Goal: Information Seeking & Learning: Compare options

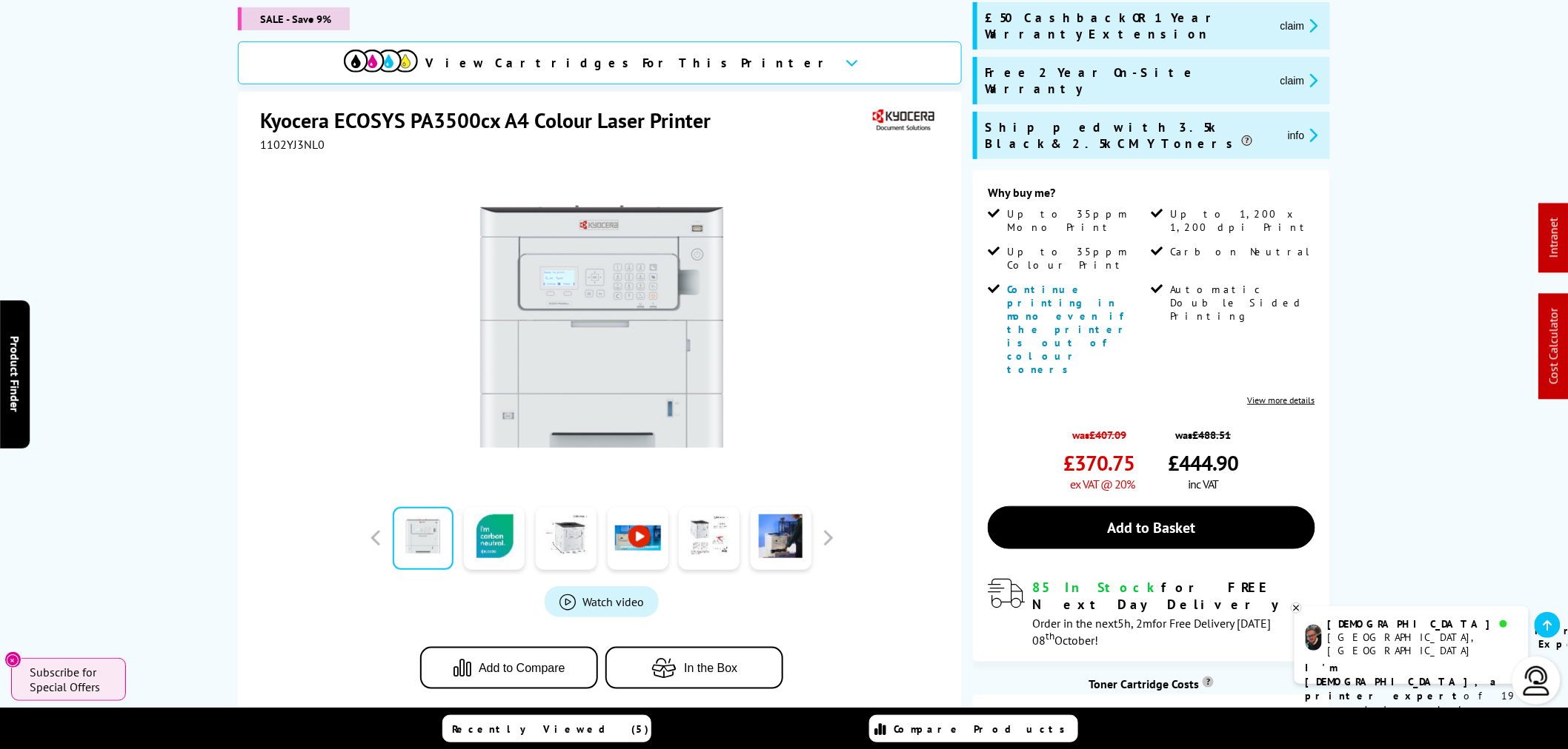
click at [1300, 609] on icon at bounding box center [1296, 608] width 10 height 11
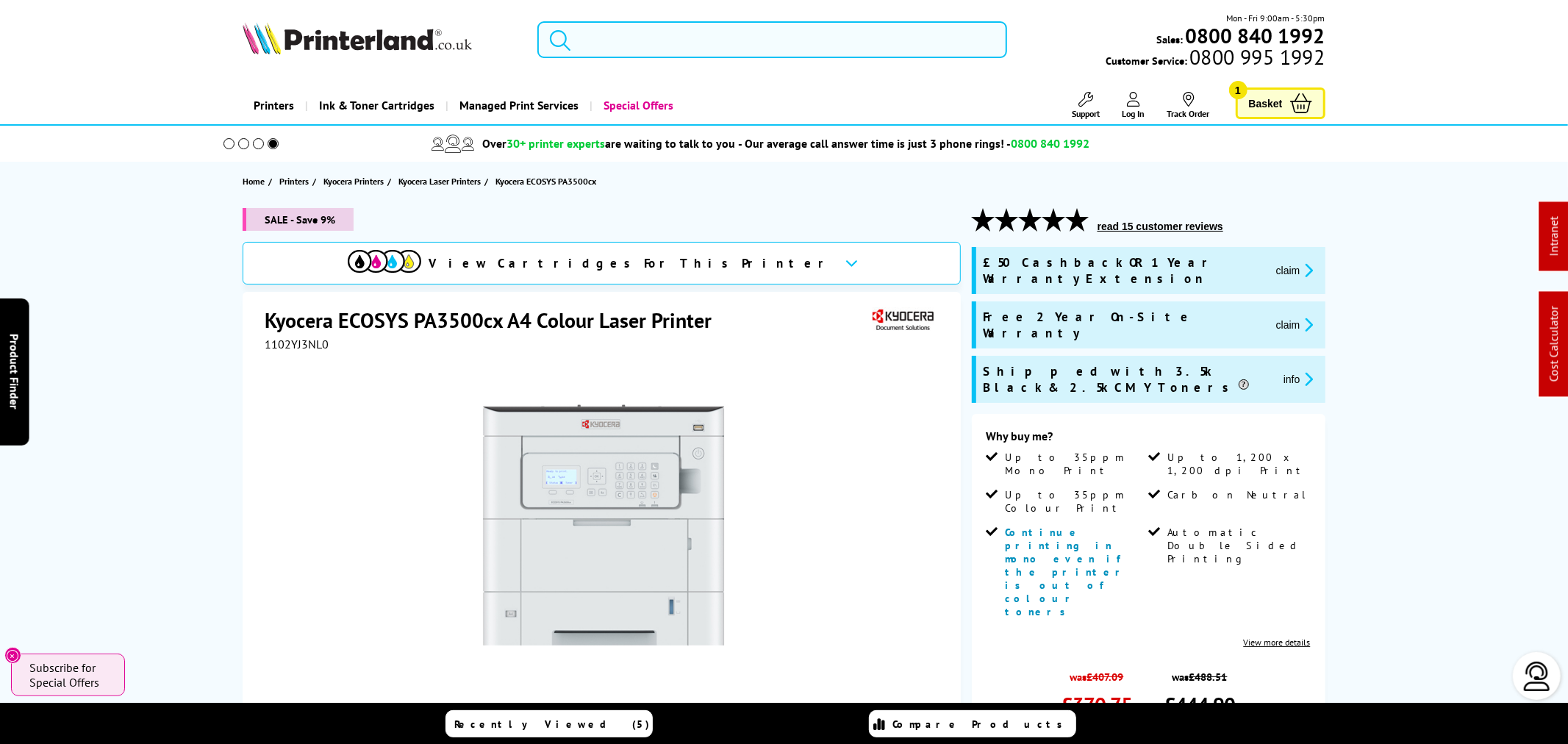
click at [593, 54] on input "search" at bounding box center [772, 40] width 469 height 37
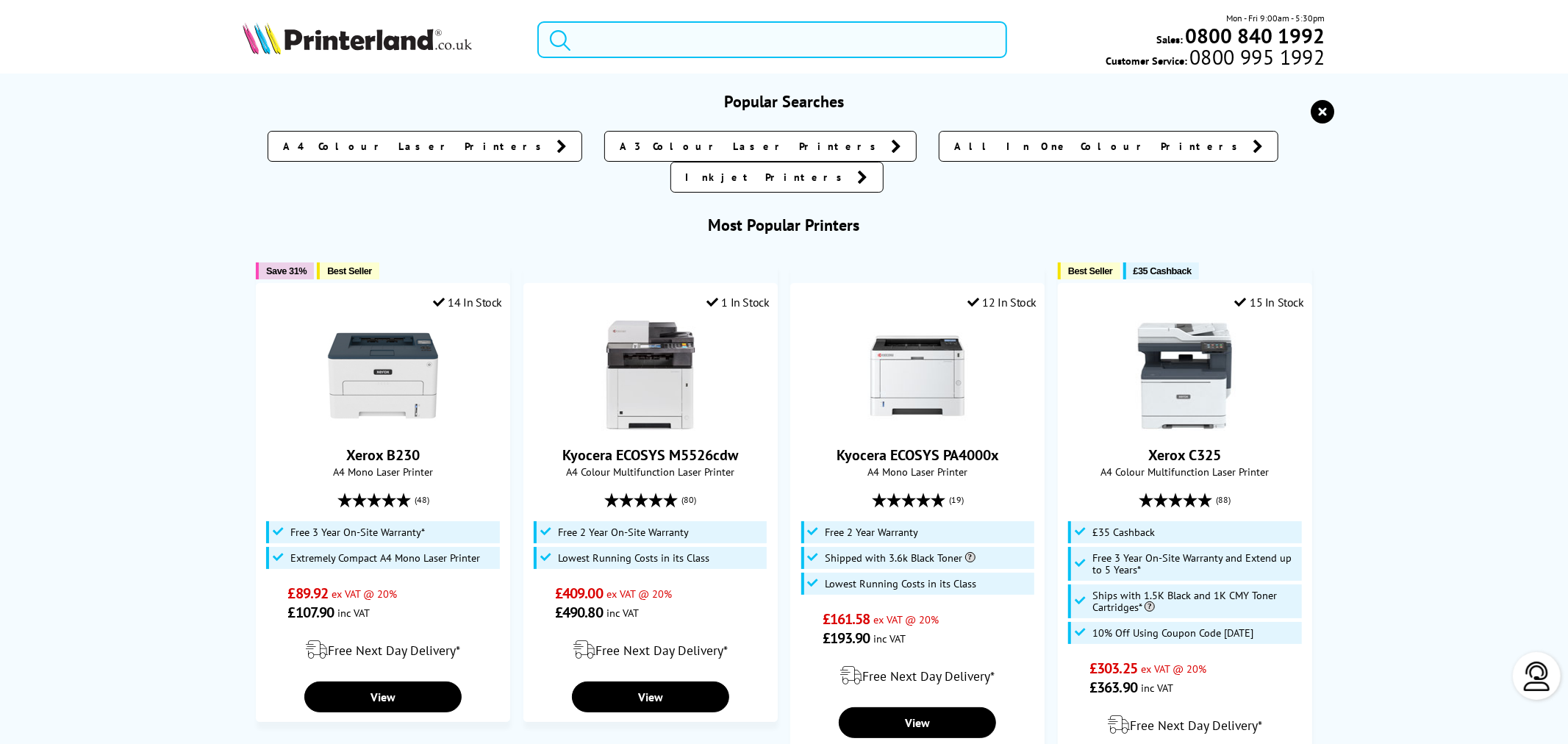
click at [591, 49] on input "search" at bounding box center [772, 40] width 469 height 37
click at [590, 46] on input "search" at bounding box center [772, 40] width 469 height 37
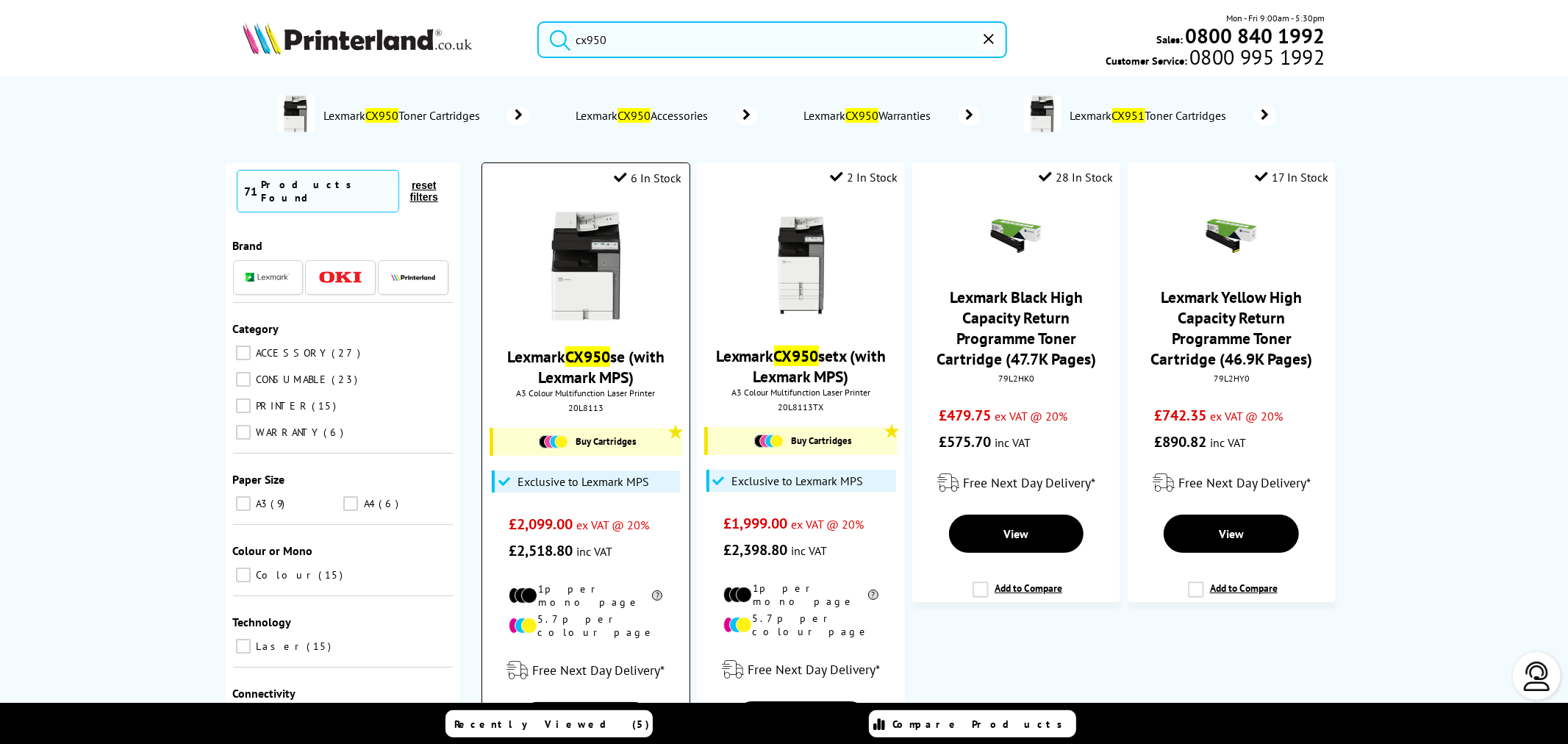
type input "cx950"
click at [582, 281] on img at bounding box center [586, 266] width 110 height 110
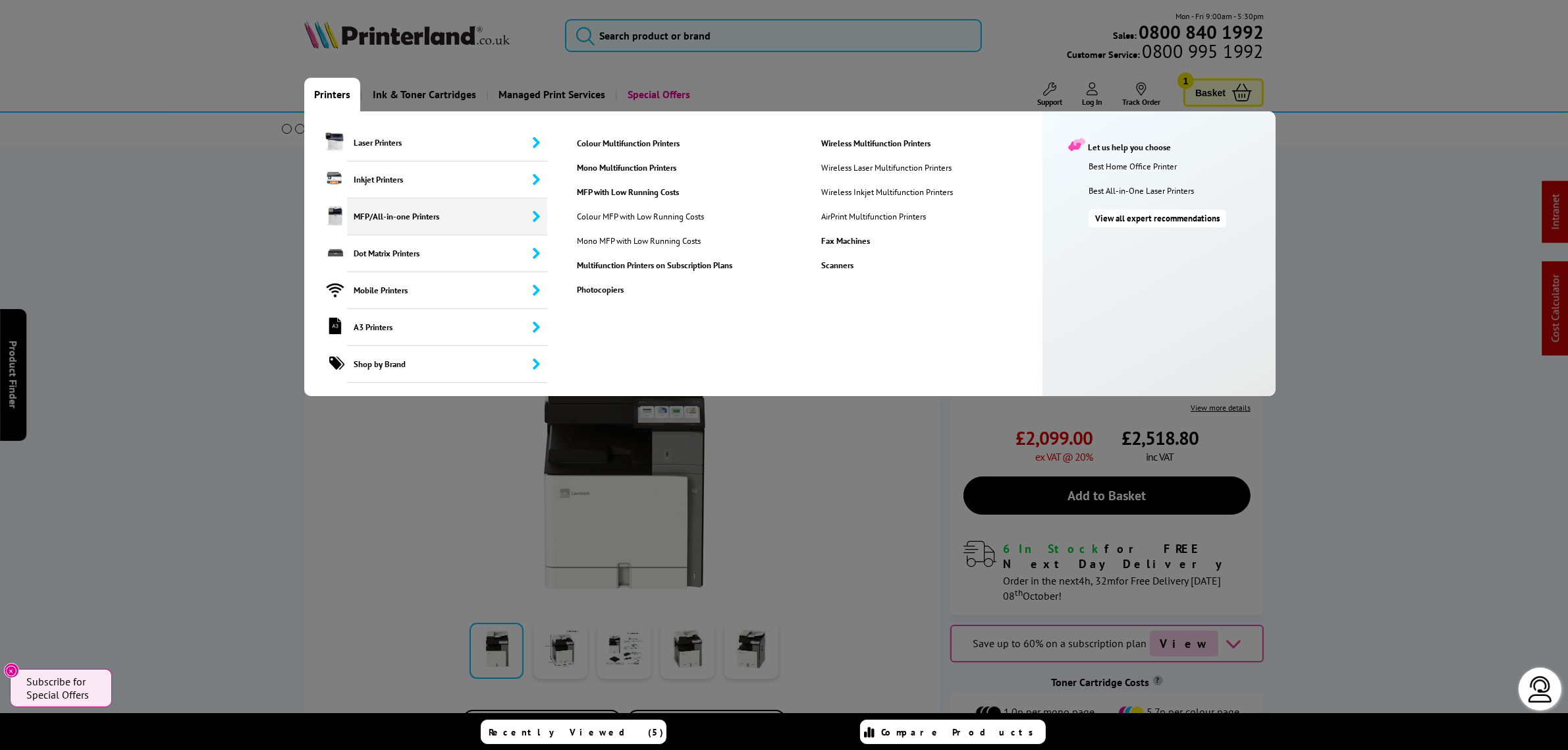
click at [377, 222] on span "MFP/All-in-one Printers" at bounding box center [447, 217] width 201 height 37
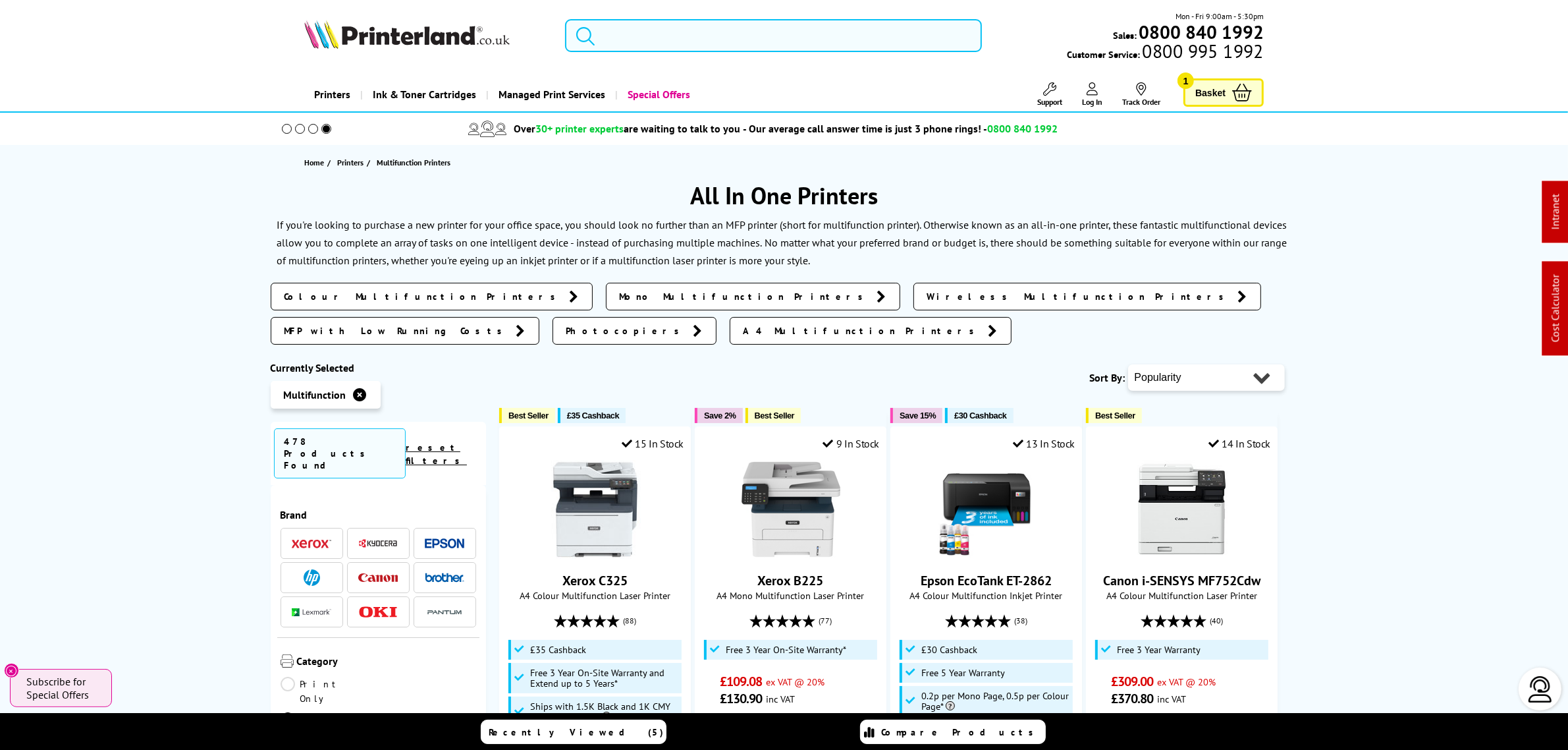
click at [674, 40] on input "search" at bounding box center [773, 36] width 416 height 33
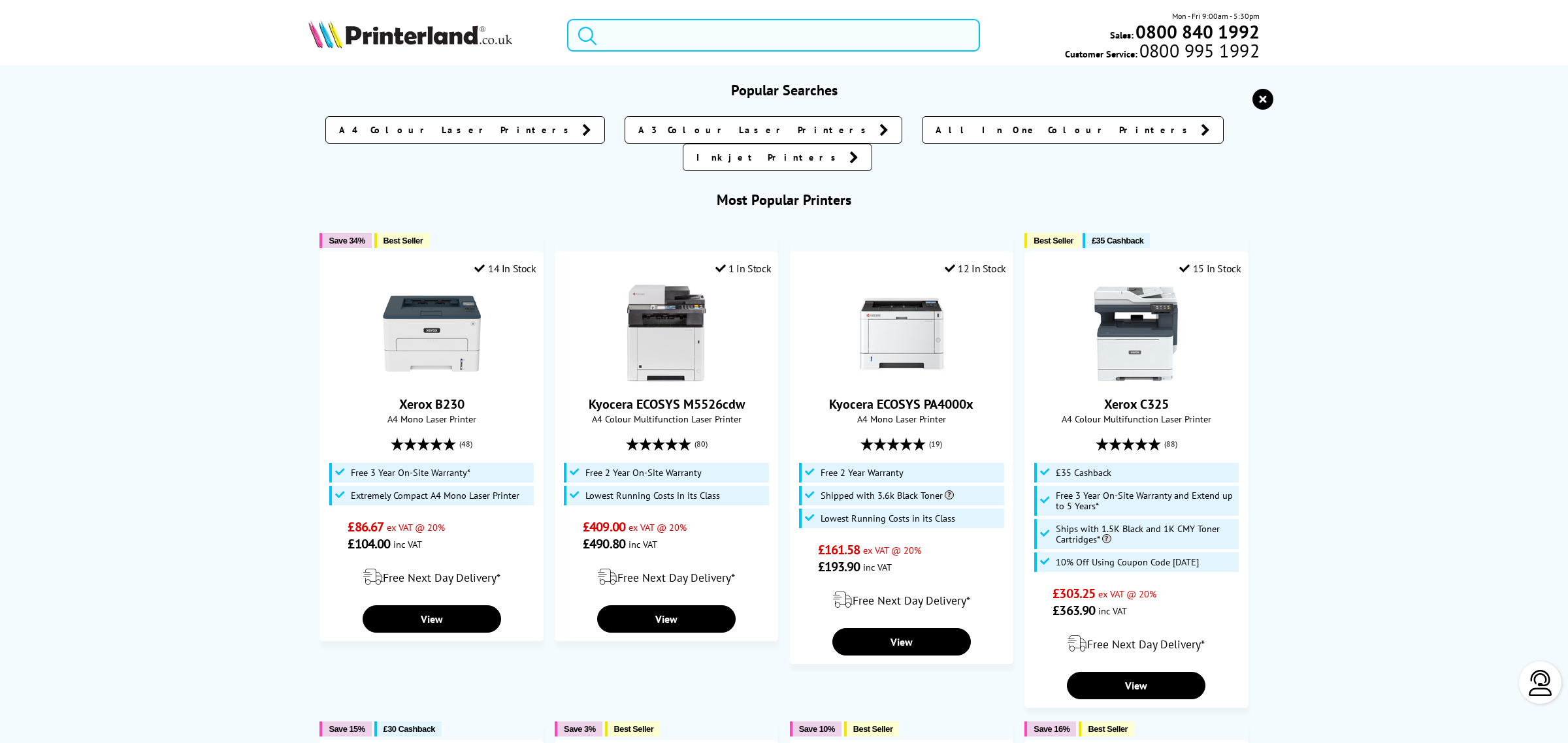
paste input "586f"
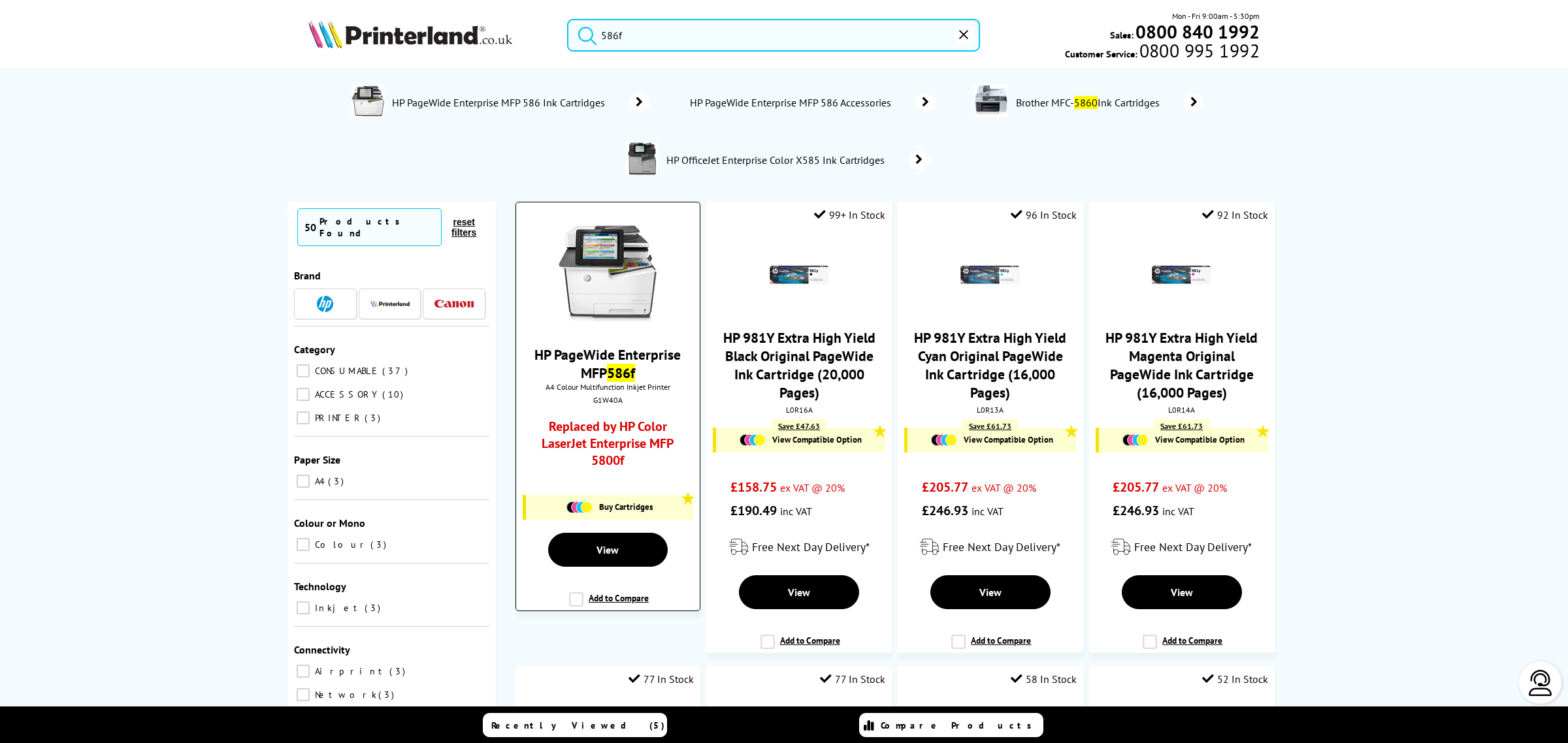
type input "586f"
click at [626, 247] on img at bounding box center [607, 274] width 98 height 98
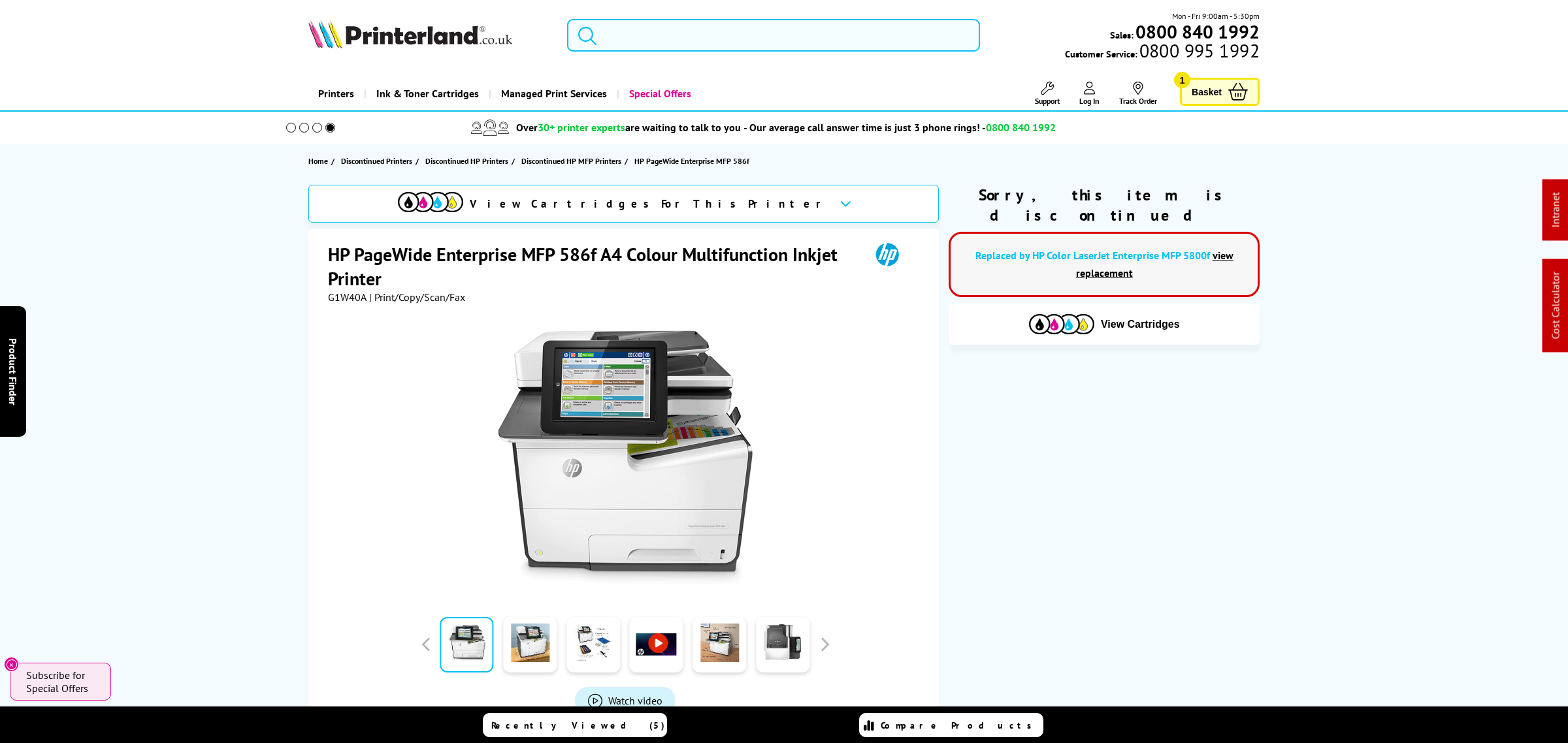
click at [667, 34] on input "search" at bounding box center [773, 35] width 413 height 33
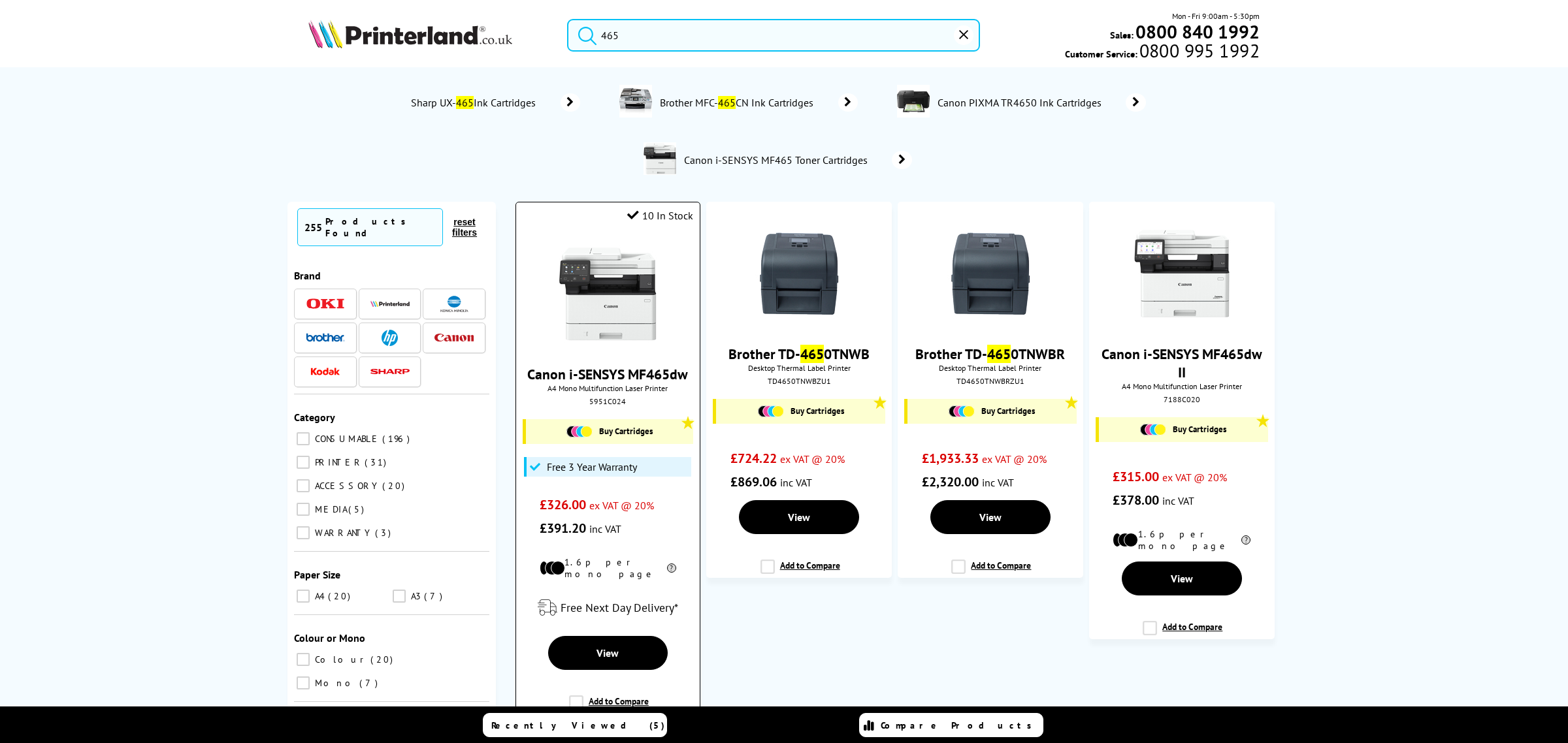
type input "465"
click at [618, 259] on img at bounding box center [607, 293] width 98 height 98
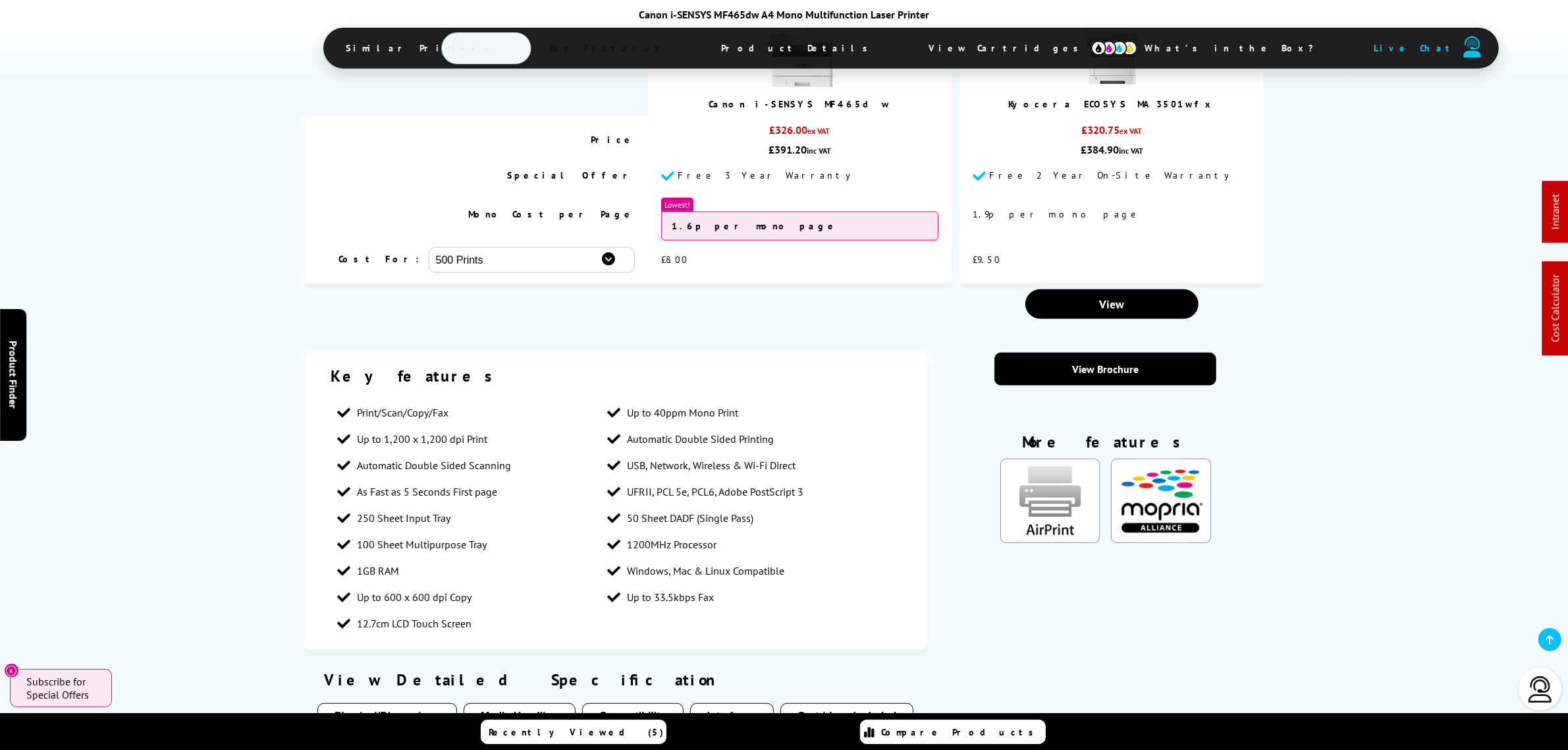
scroll to position [1235, 0]
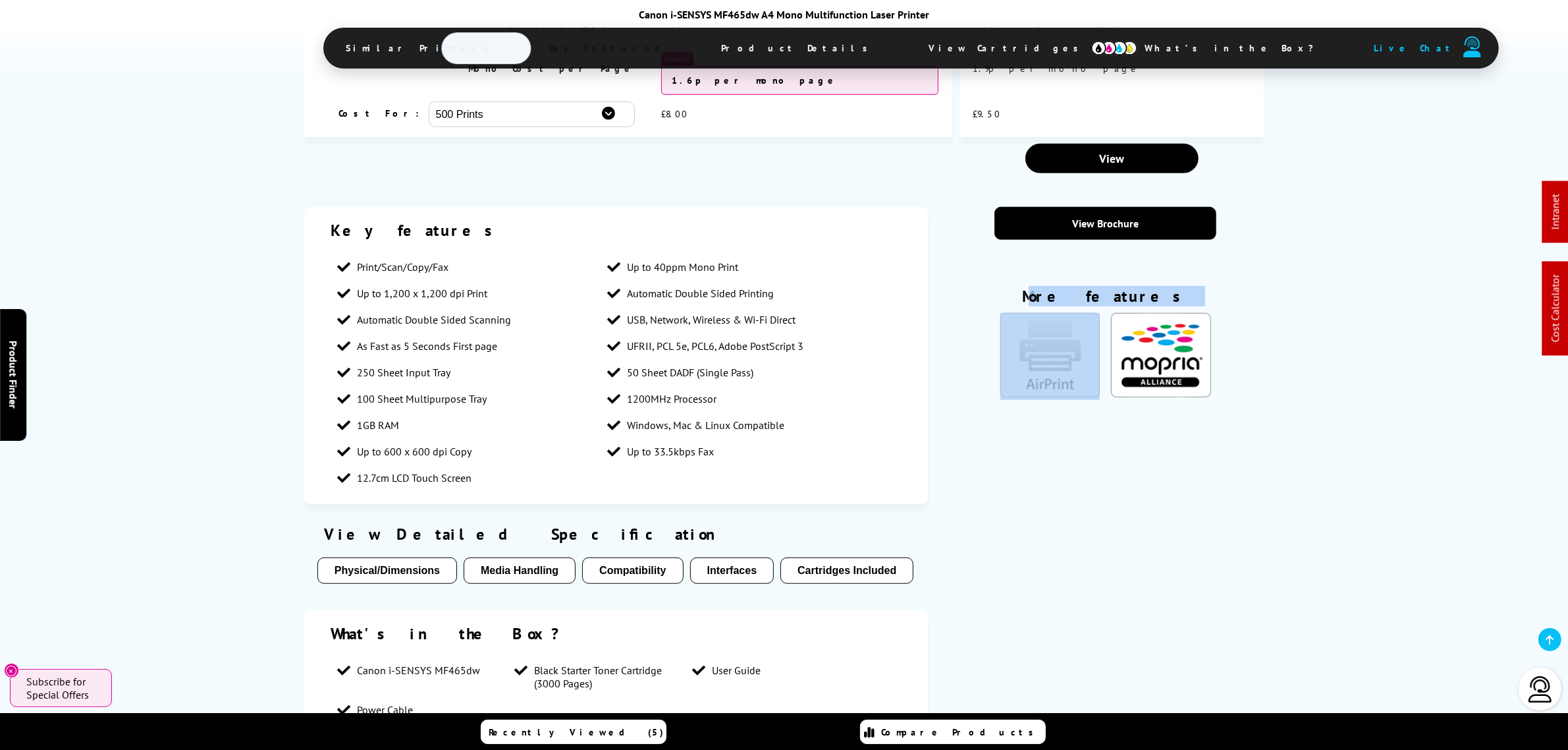
drag, startPoint x: 1068, startPoint y: 364, endPoint x: 1033, endPoint y: 344, distance: 40.3
click at [1153, 362] on div "More features" at bounding box center [1105, 348] width 222 height 124
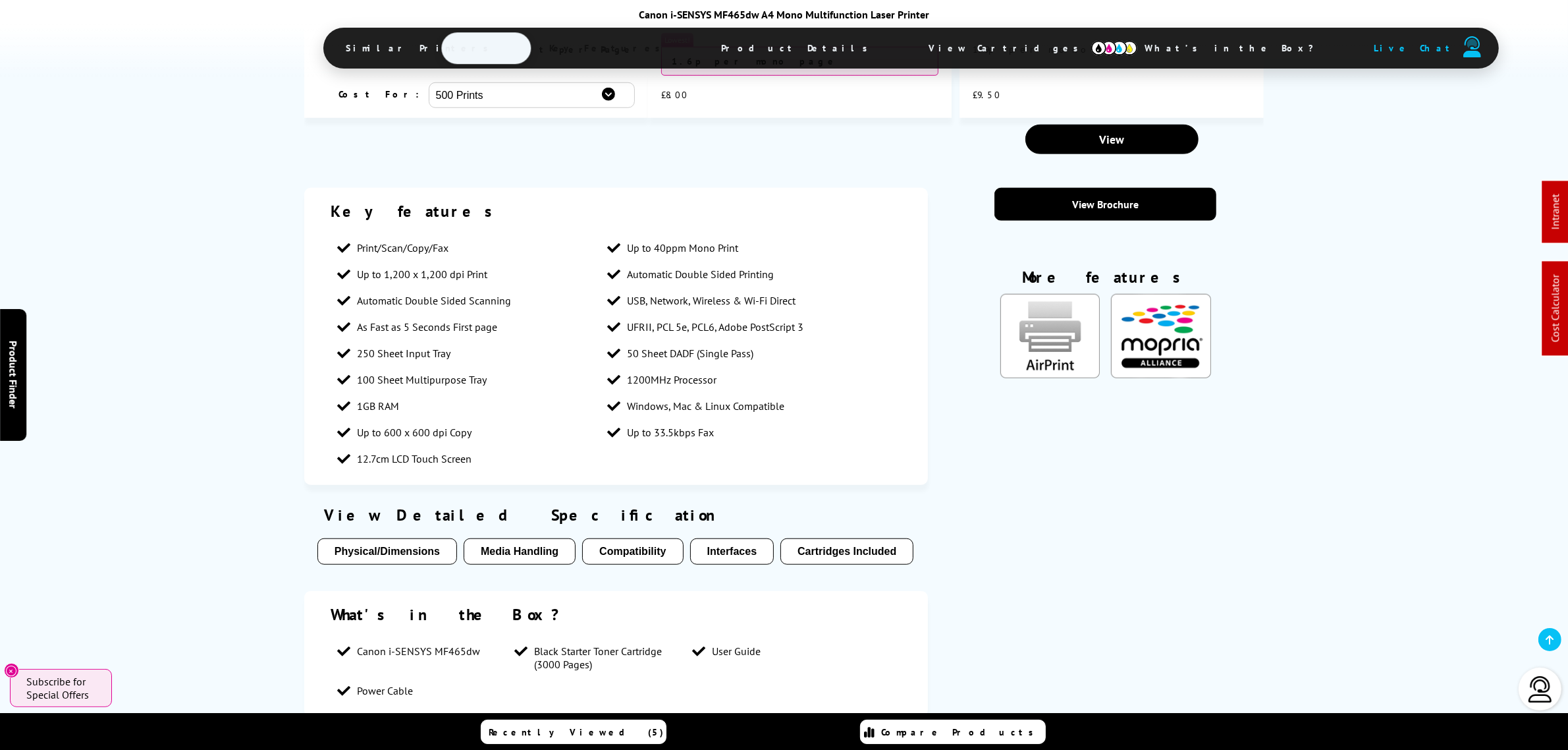
click at [990, 572] on section "Key features Print/Scan/Copy/Fax Up to 40ppm Mono Print Up to 1,200 x 1,200 dpi…" at bounding box center [784, 459] width 960 height 542
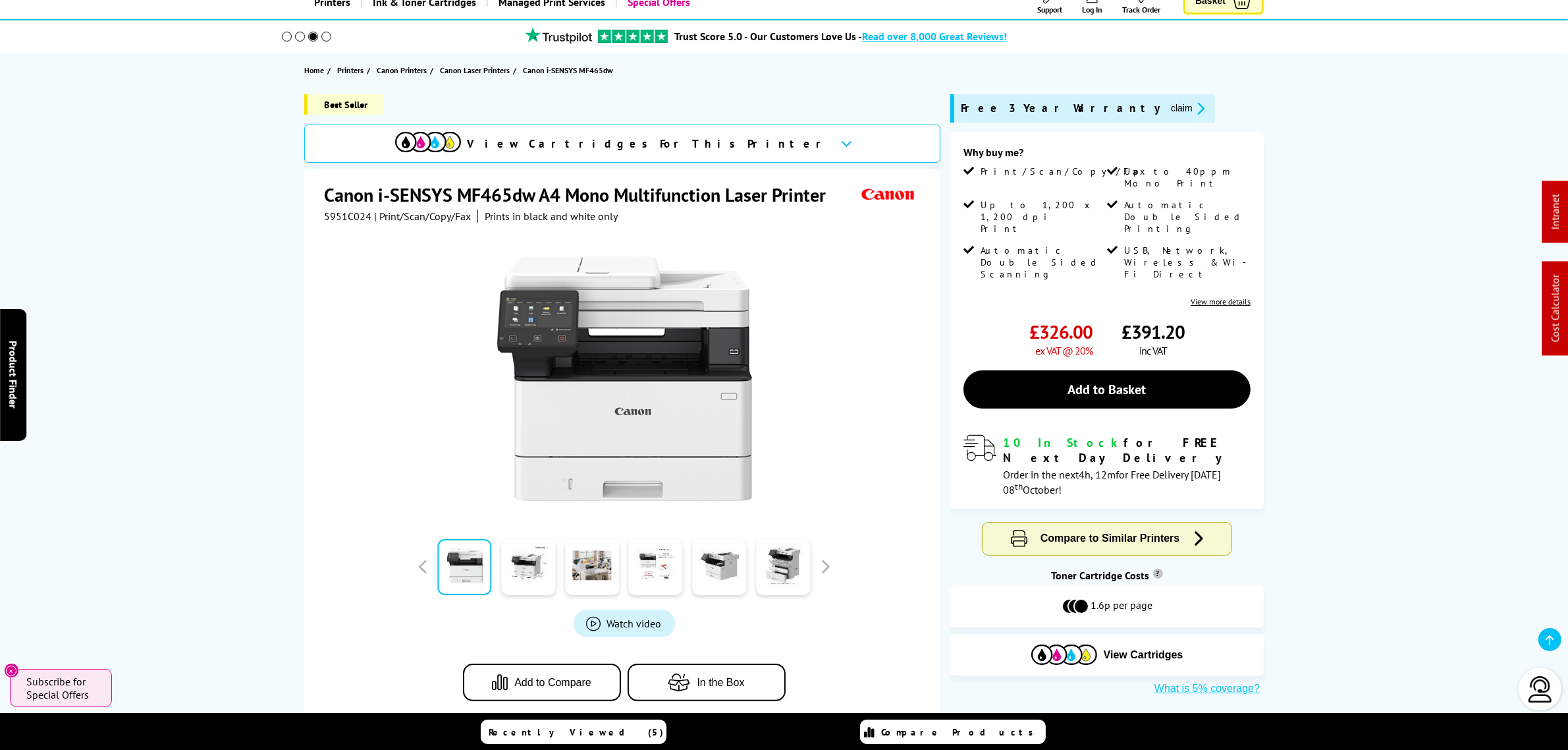
scroll to position [0, 0]
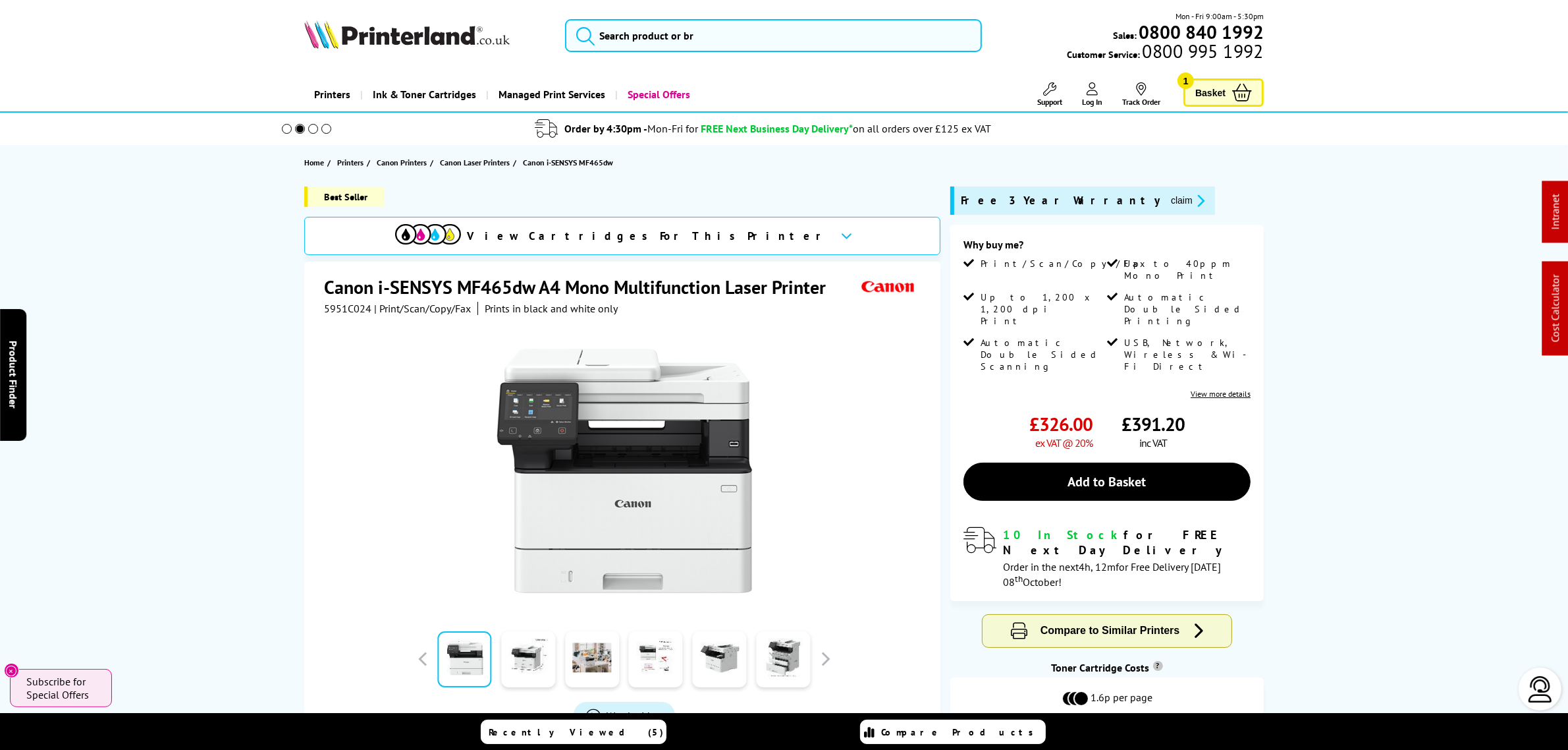
drag, startPoint x: 1224, startPoint y: 580, endPoint x: 993, endPoint y: 544, distance: 233.8
click at [993, 544] on div "Free 3 Year Warranty claim Why buy me? Print/Scan/Copy/Fax Up to 40ppm Mono Pri…" at bounding box center [1107, 417] width 314 height 461
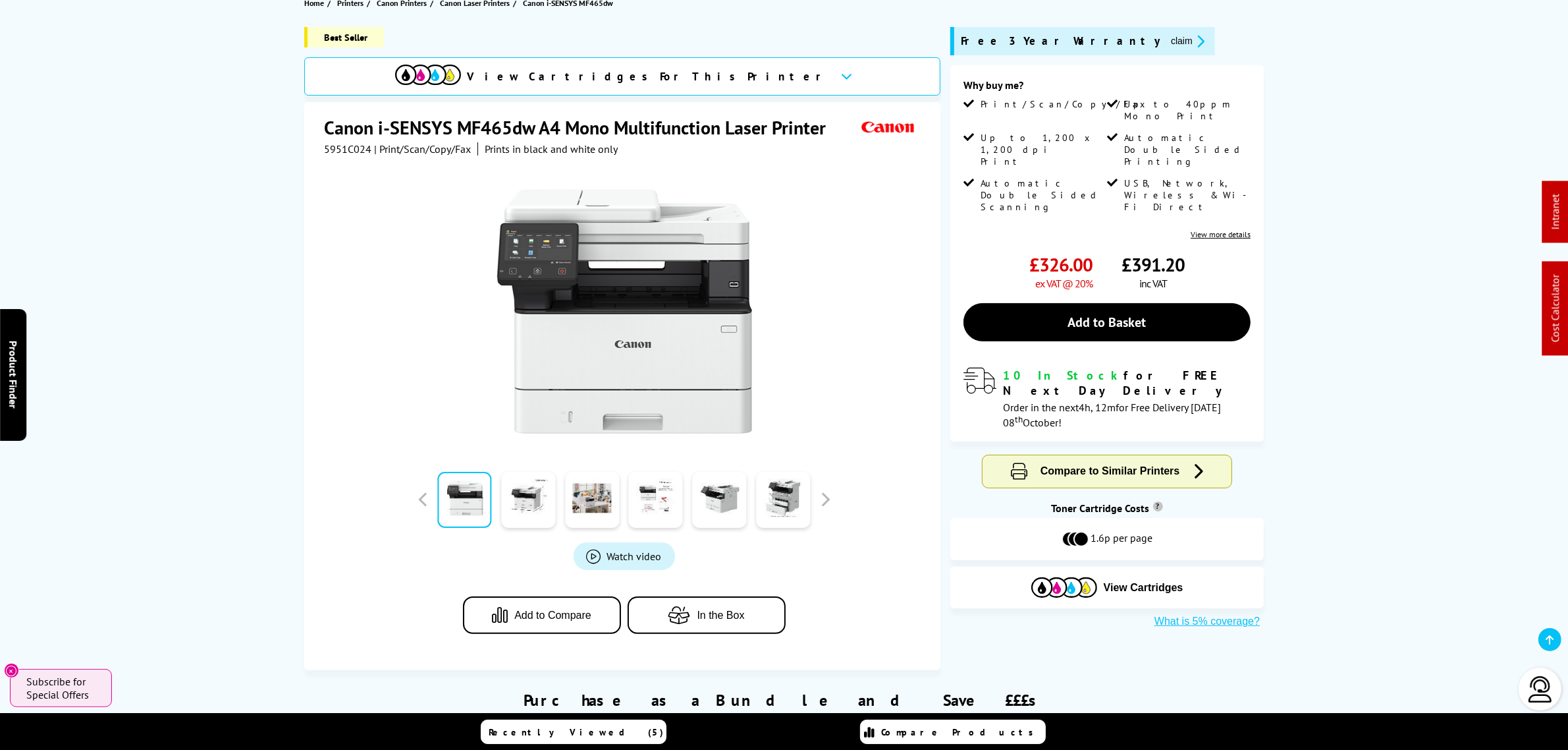
scroll to position [165, 0]
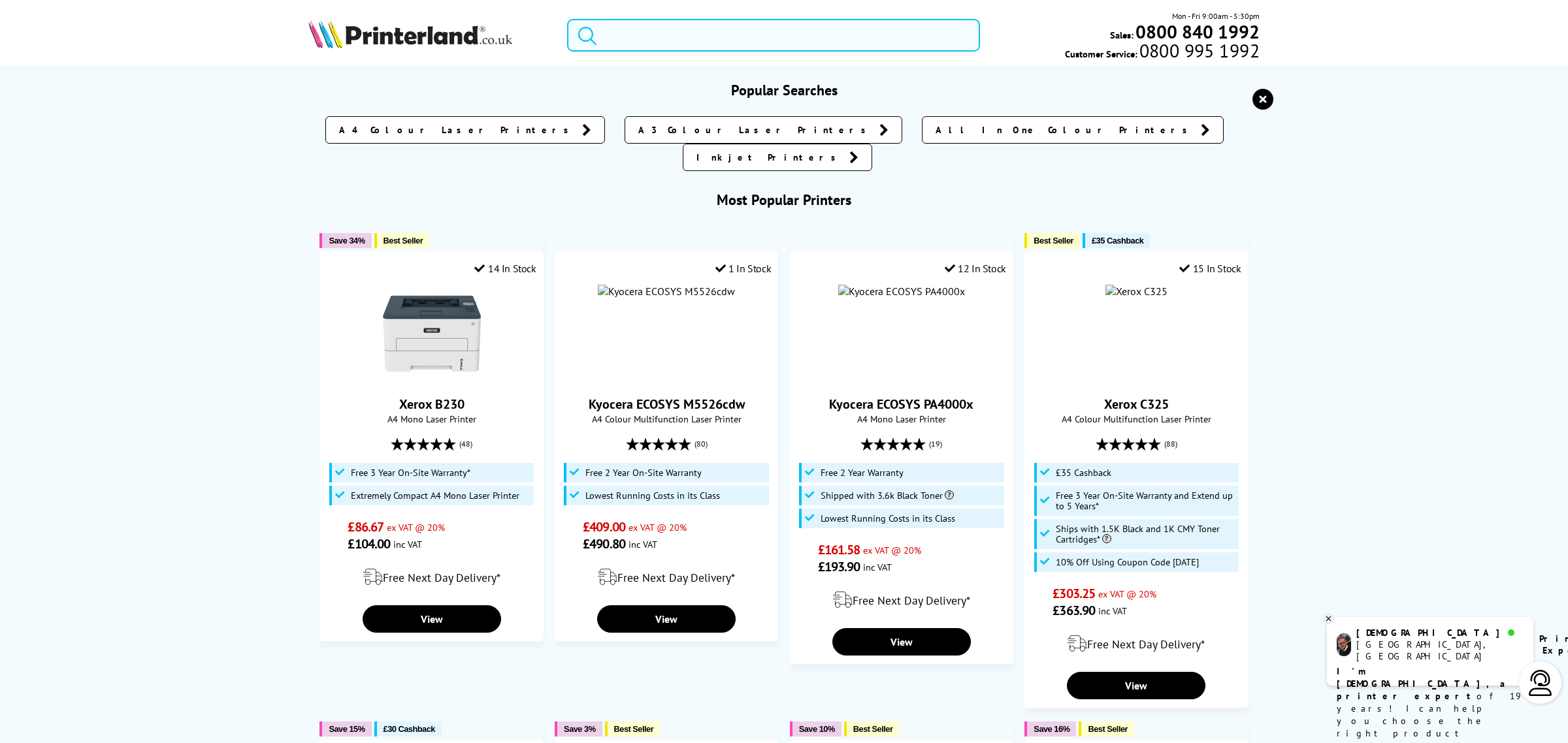
drag, startPoint x: 763, startPoint y: 47, endPoint x: 766, endPoint y: 40, distance: 7.6
click at [763, 41] on input "search" at bounding box center [773, 35] width 413 height 33
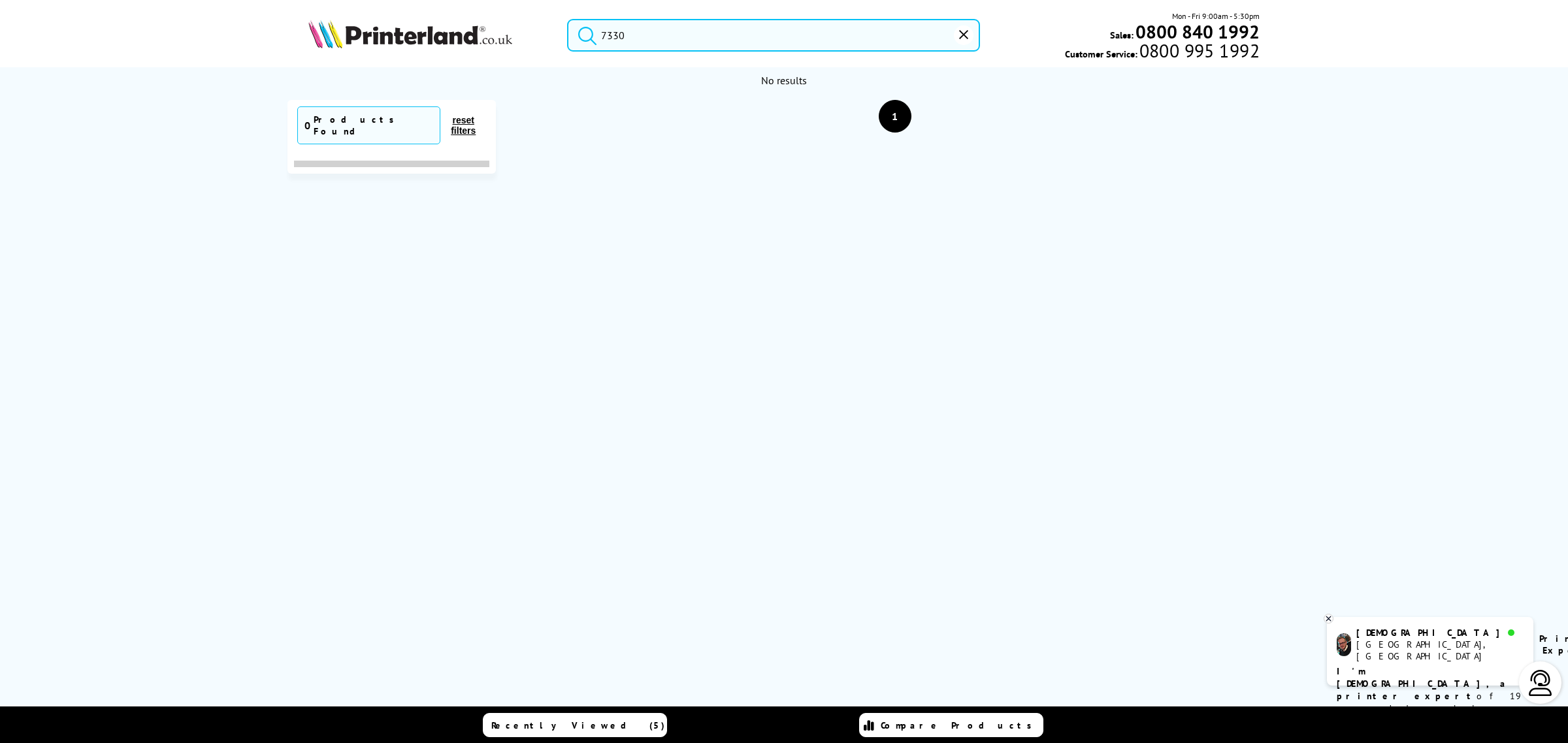
drag, startPoint x: 791, startPoint y: 44, endPoint x: 397, endPoint y: -12, distance: 398.0
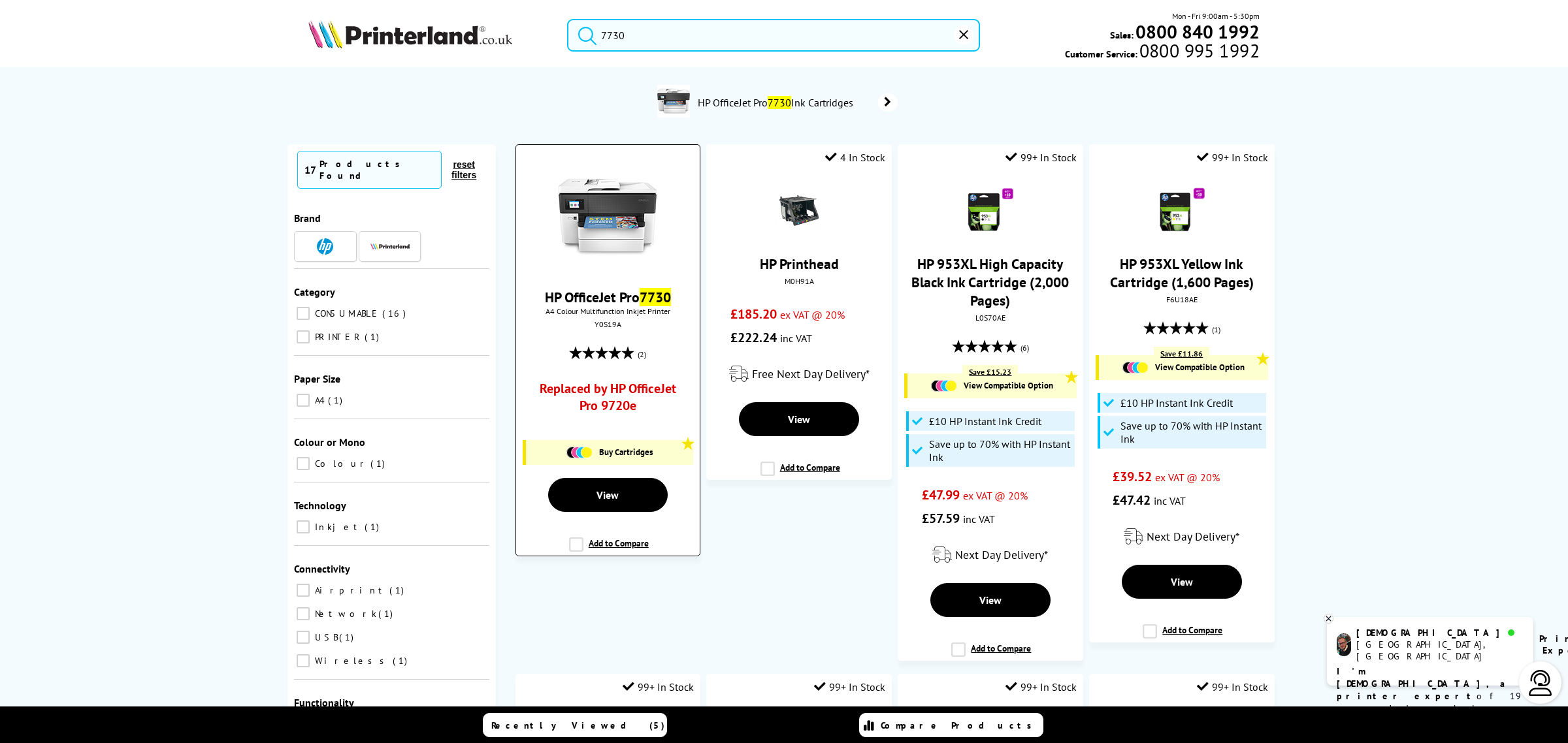
type input "7730"
click at [635, 214] on img at bounding box center [607, 216] width 98 height 98
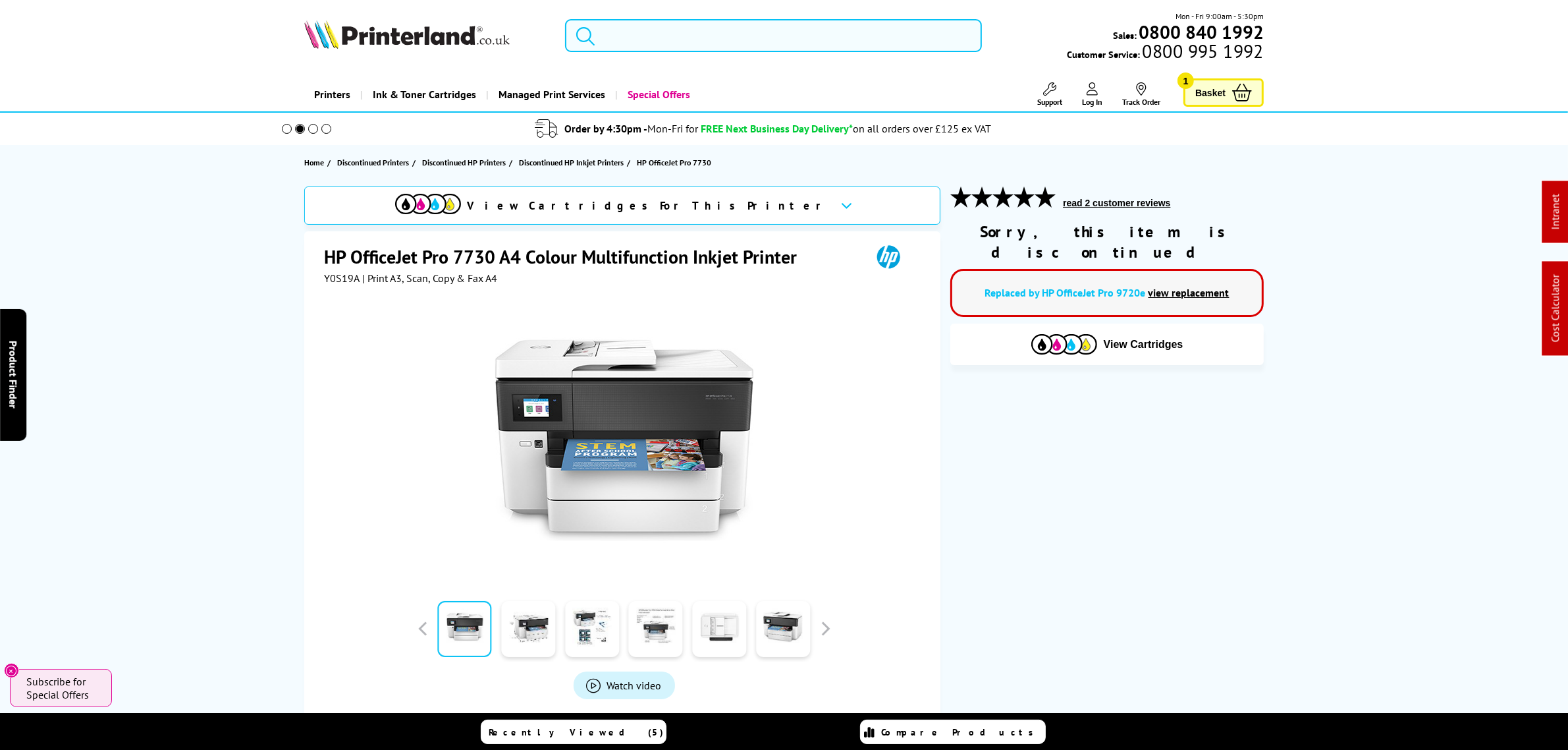
click at [680, 37] on input "search" at bounding box center [773, 36] width 416 height 33
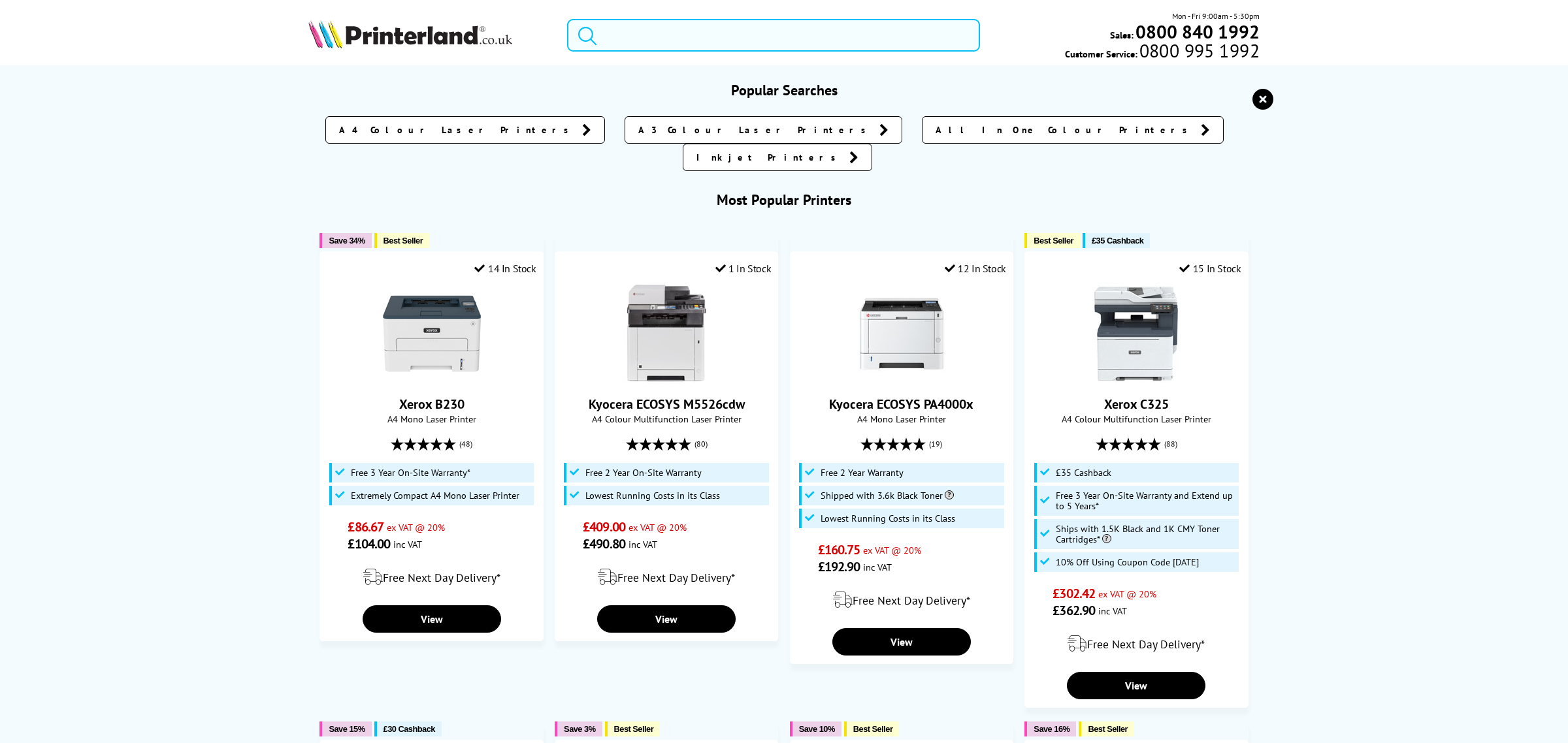
click at [673, 50] on input "search" at bounding box center [773, 35] width 413 height 33
click at [685, 30] on input "search" at bounding box center [773, 35] width 413 height 33
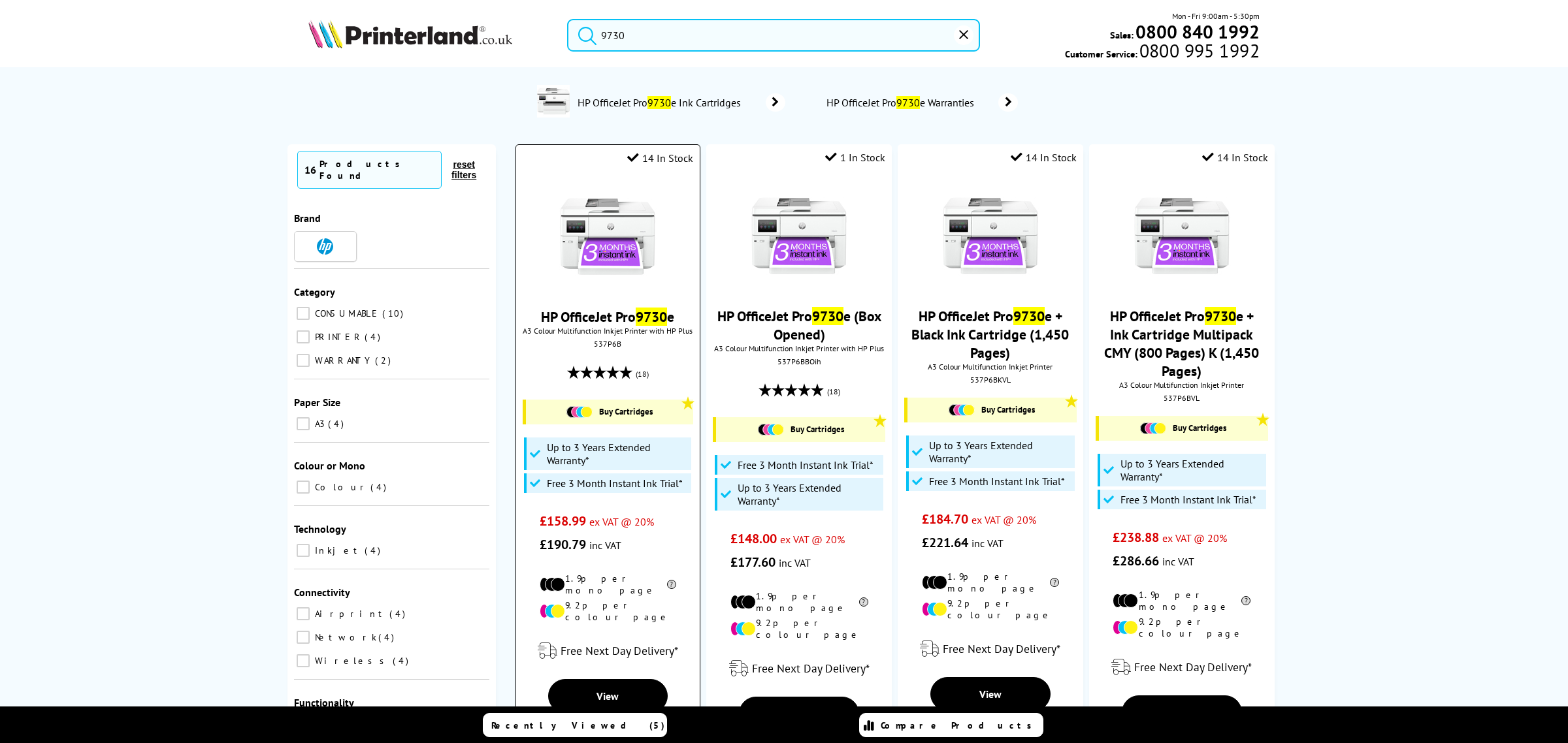
type input "9730"
click at [576, 248] on img at bounding box center [607, 236] width 98 height 98
